Goal: Information Seeking & Learning: Learn about a topic

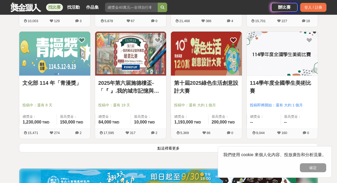
scroll to position [672, 0]
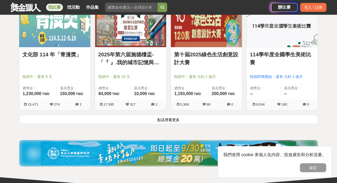
click at [173, 119] on button "點這裡看更多" at bounding box center [169, 119] width 300 height 9
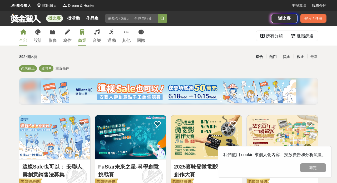
click at [84, 34] on icon at bounding box center [82, 32] width 4 height 5
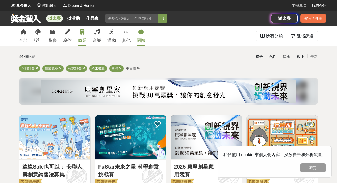
click at [139, 31] on icon at bounding box center [141, 32] width 5 height 5
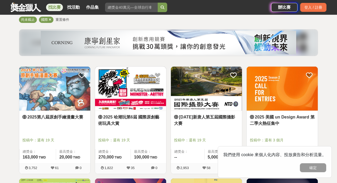
scroll to position [49, 0]
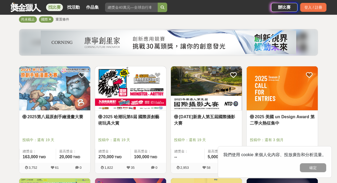
drag, startPoint x: 314, startPoint y: 167, endPoint x: 317, endPoint y: 166, distance: 3.0
click at [314, 167] on button "確定" at bounding box center [313, 167] width 26 height 9
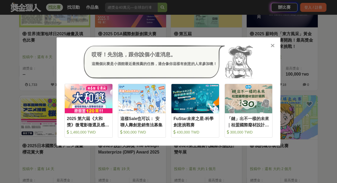
scroll to position [300, 0]
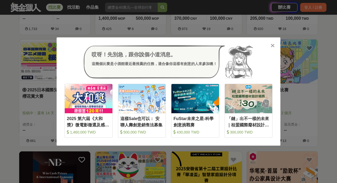
click at [272, 46] on icon at bounding box center [273, 45] width 4 height 5
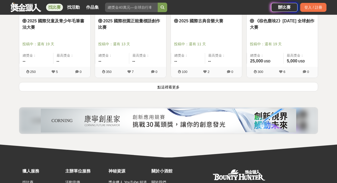
scroll to position [705, 0]
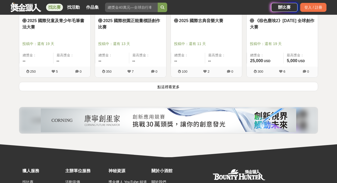
click at [174, 86] on button "點這裡看更多" at bounding box center [169, 86] width 300 height 9
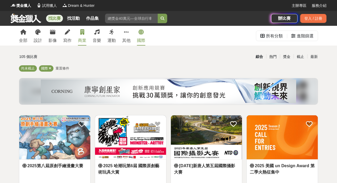
click at [84, 36] on link "商業" at bounding box center [82, 36] width 8 height 20
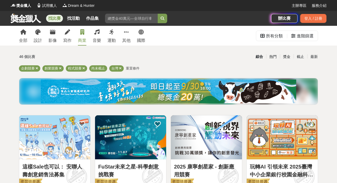
click at [131, 69] on span "重置條件" at bounding box center [133, 68] width 14 height 4
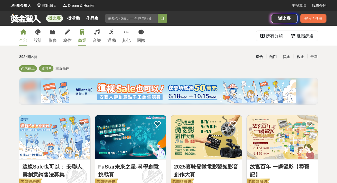
click at [80, 33] on icon at bounding box center [82, 32] width 4 height 5
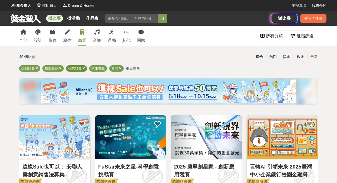
click at [83, 68] on icon at bounding box center [84, 68] width 3 height 3
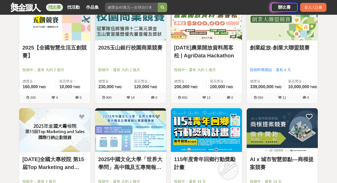
scroll to position [456, 0]
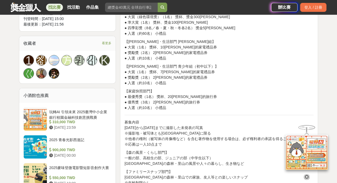
scroll to position [339, 0]
